Goal: Information Seeking & Learning: Learn about a topic

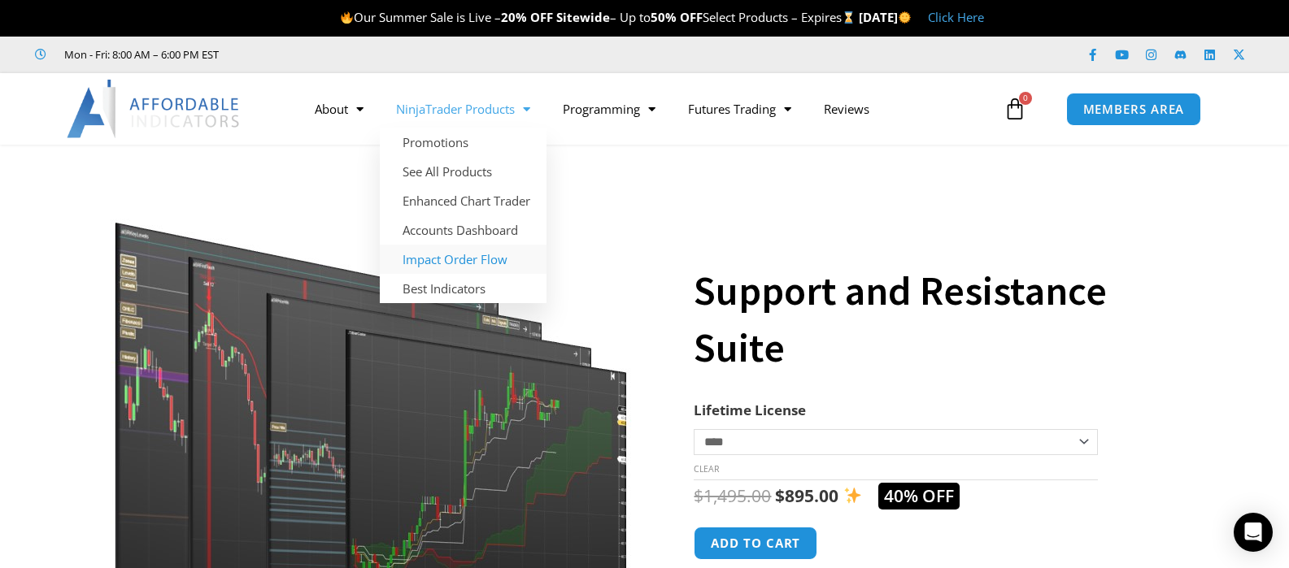
click at [461, 262] on link "Impact Order Flow" at bounding box center [463, 259] width 167 height 29
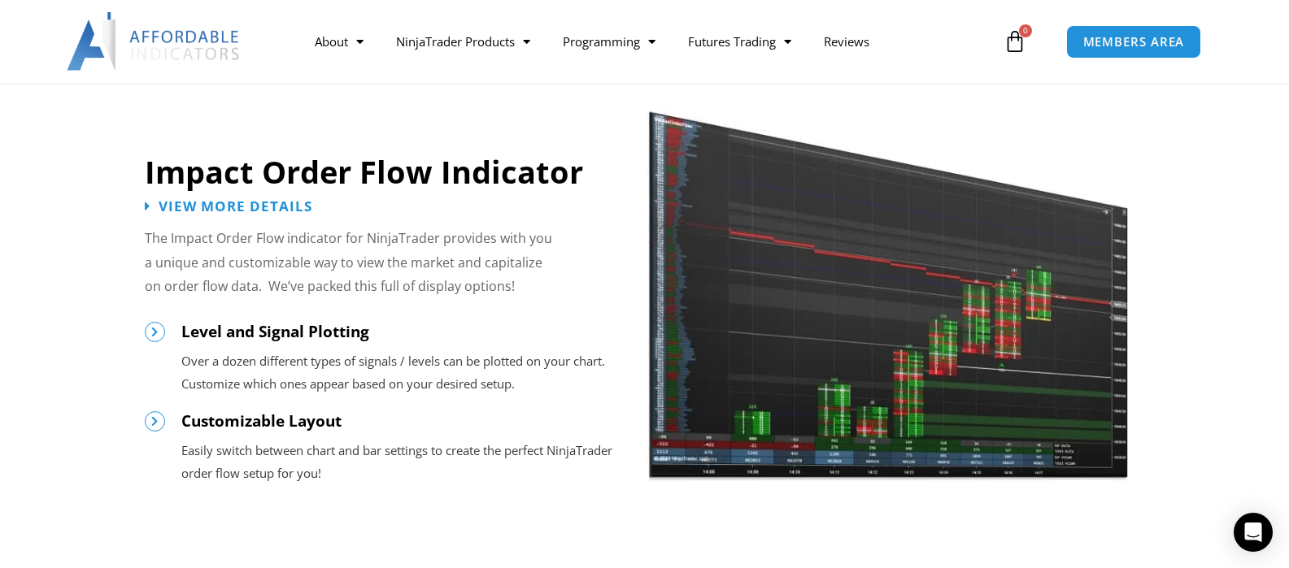
scroll to position [1382, 0]
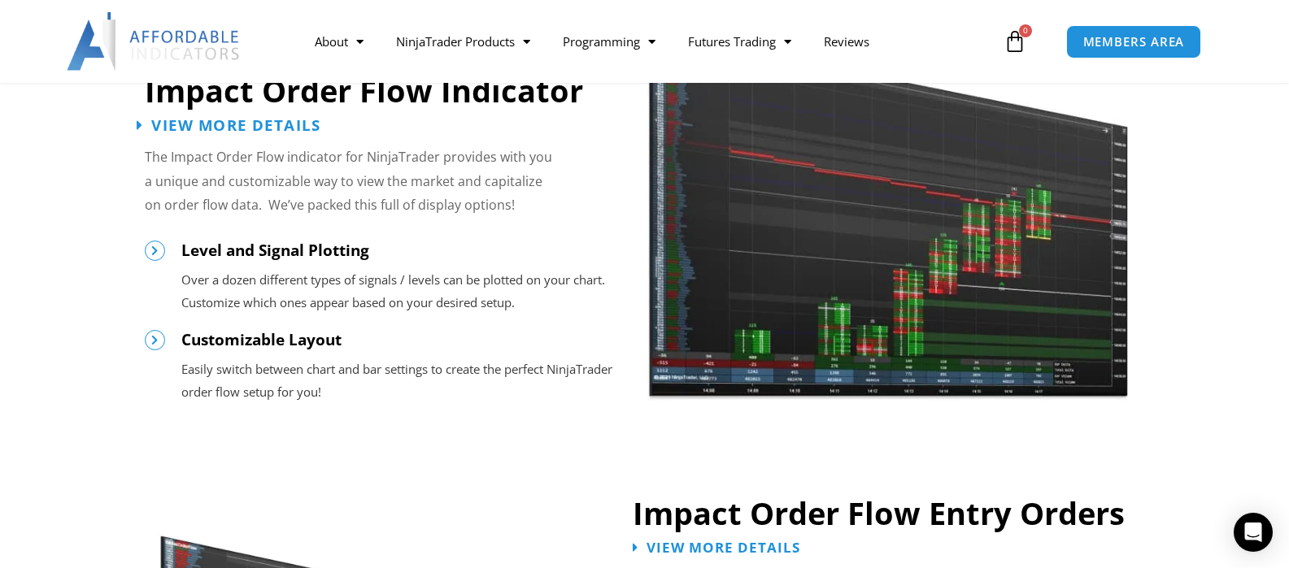
click at [292, 126] on span "View More Details" at bounding box center [235, 124] width 169 height 15
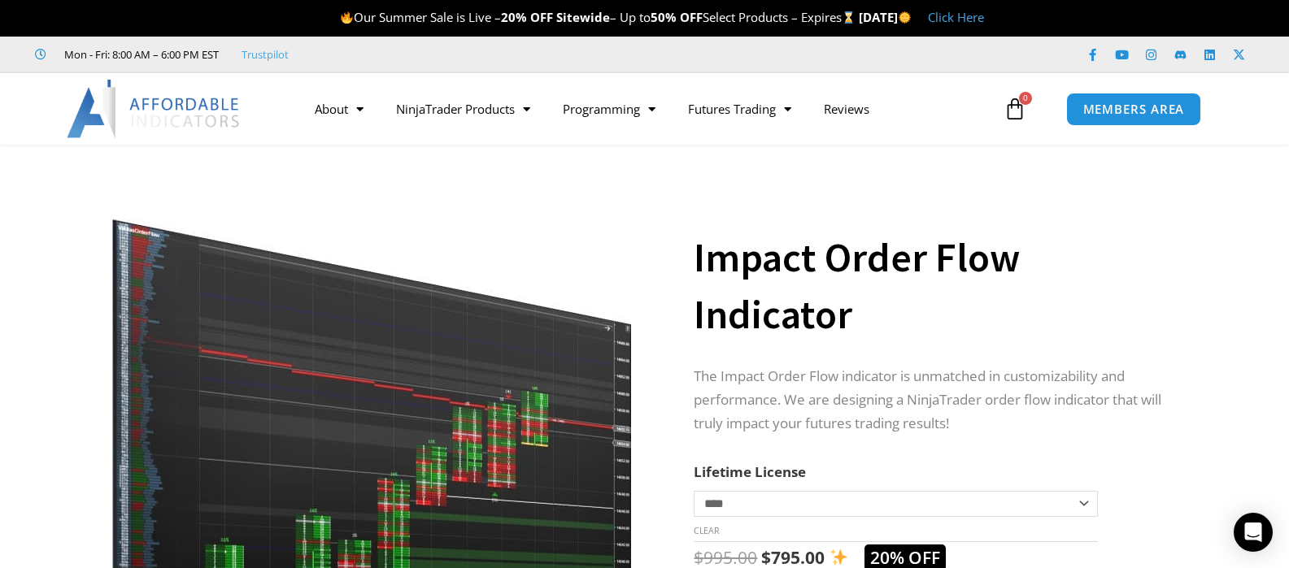
scroll to position [81, 0]
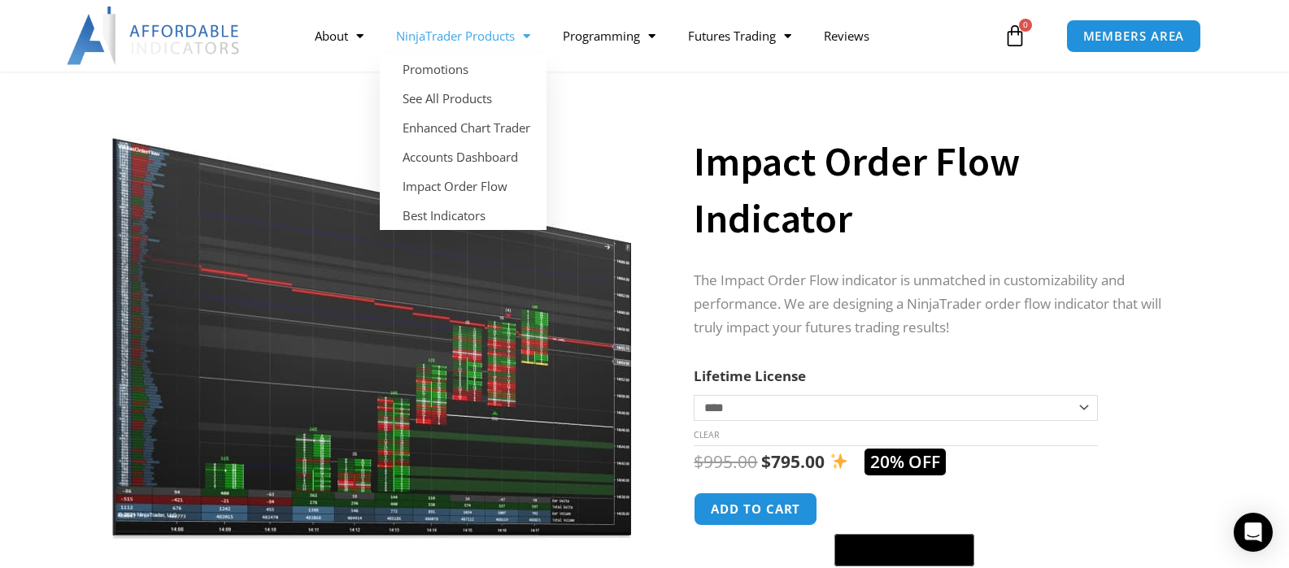
click at [438, 41] on link "NinjaTrader Products" at bounding box center [463, 35] width 167 height 37
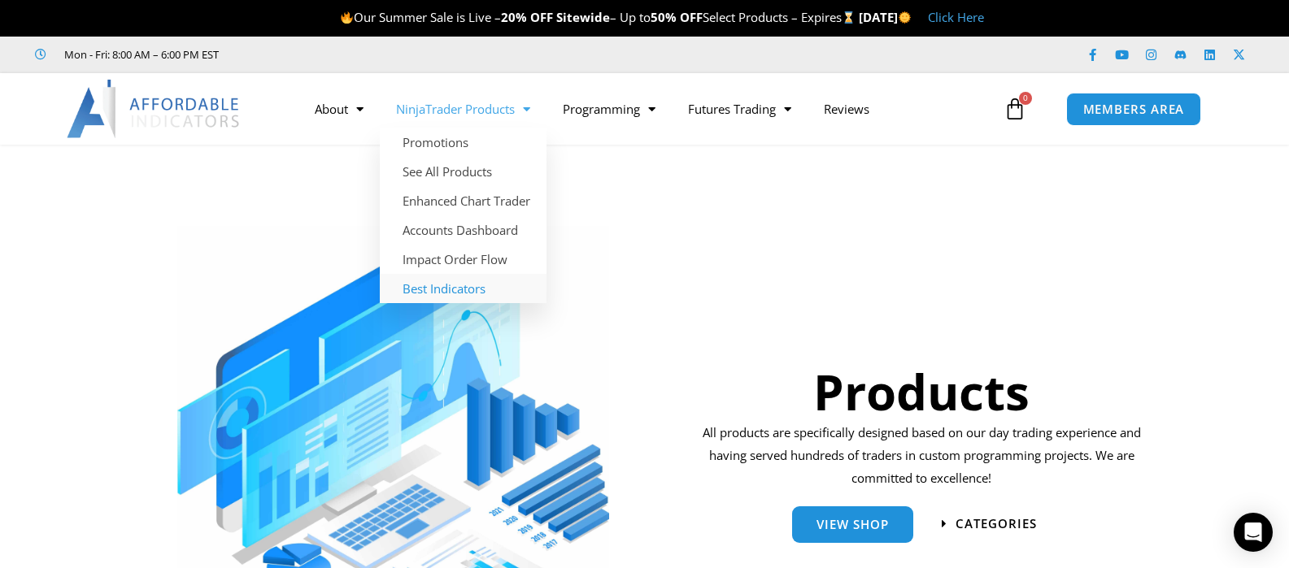
click at [476, 293] on link "Best Indicators" at bounding box center [463, 288] width 167 height 29
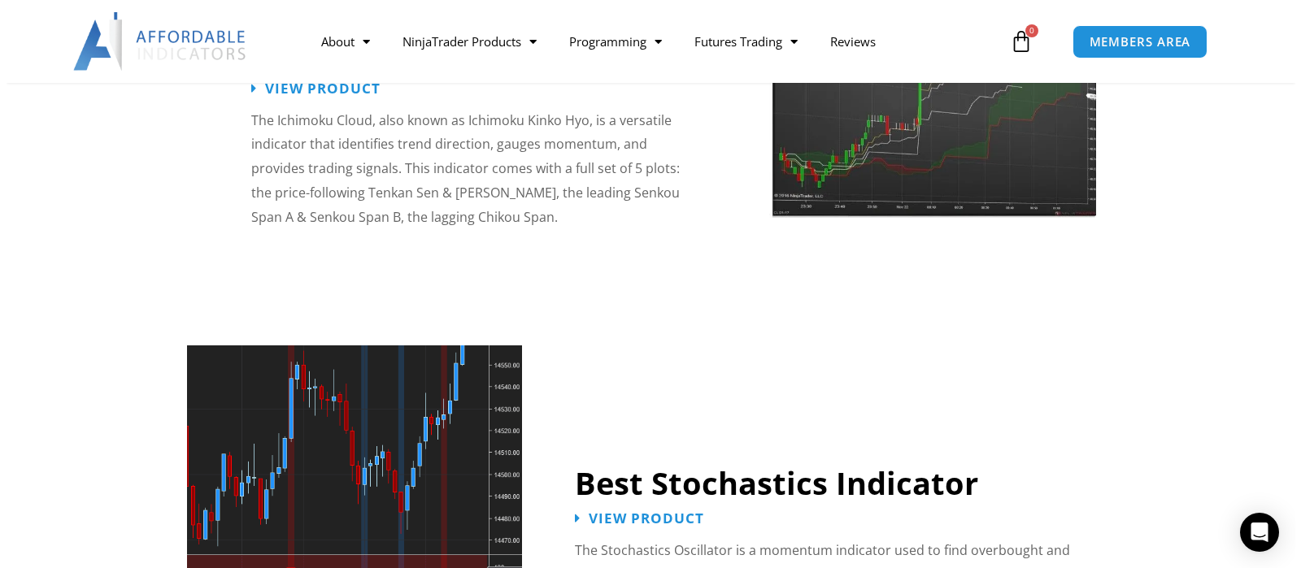
scroll to position [3008, 0]
